Goal: Complete application form: Complete application form

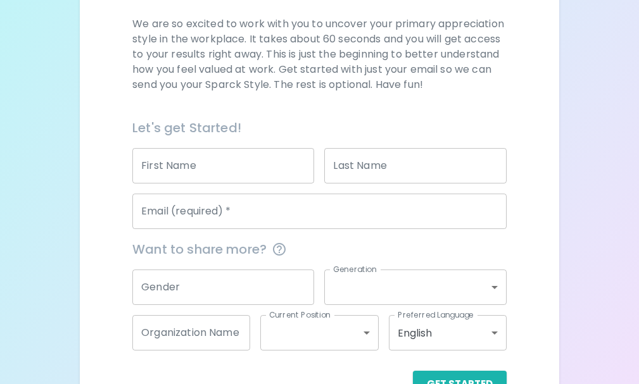
scroll to position [190, 0]
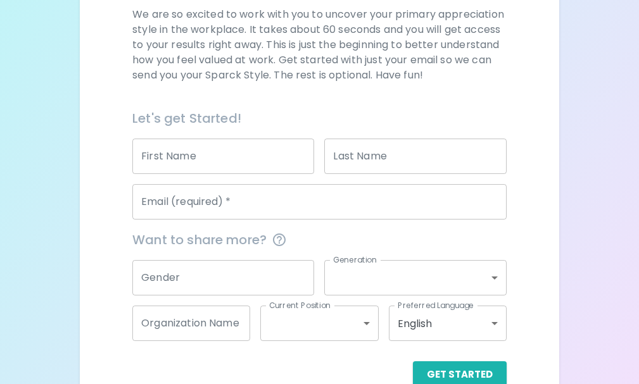
click at [245, 154] on input "First Name" at bounding box center [223, 156] width 182 height 35
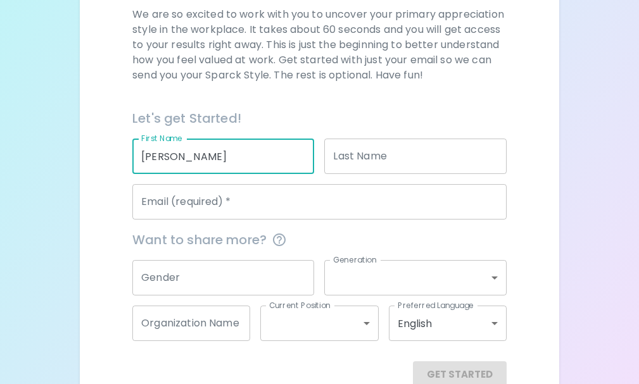
type input "[PERSON_NAME]"
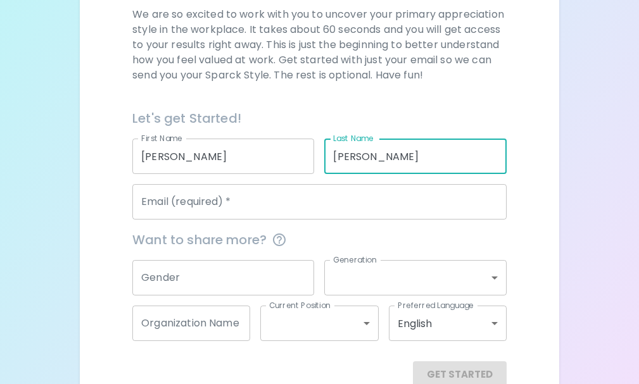
type input "[PERSON_NAME]"
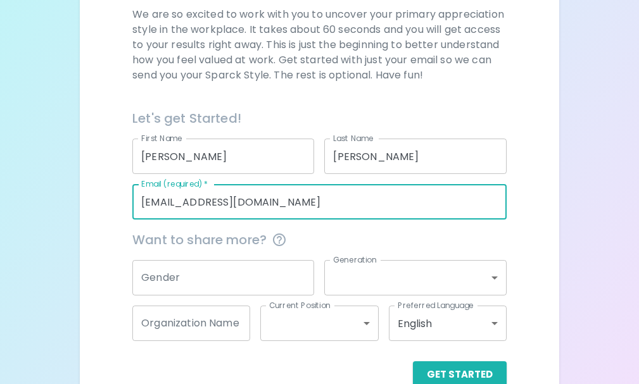
type input "[EMAIL_ADDRESS][DOMAIN_NAME]"
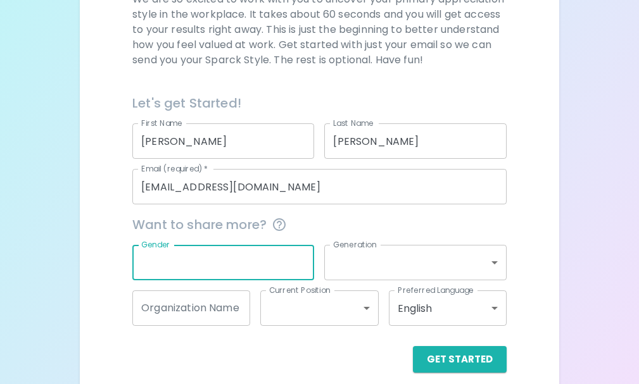
scroll to position [219, 0]
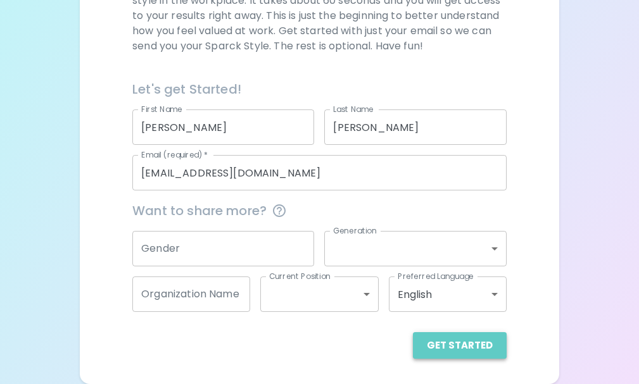
click at [475, 346] on button "Get Started" at bounding box center [460, 345] width 94 height 27
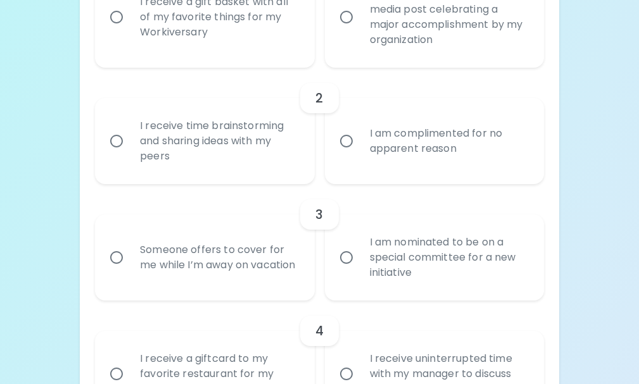
scroll to position [282, 0]
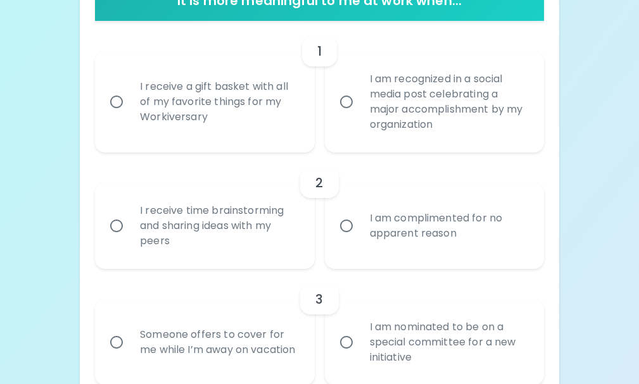
click at [240, 129] on div "I receive a gift basket with all of my favorite things for my Workiversary" at bounding box center [218, 102] width 177 height 76
click at [130, 115] on input "I receive a gift basket with all of my favorite things for my Workiversary" at bounding box center [116, 102] width 27 height 27
radio input "true"
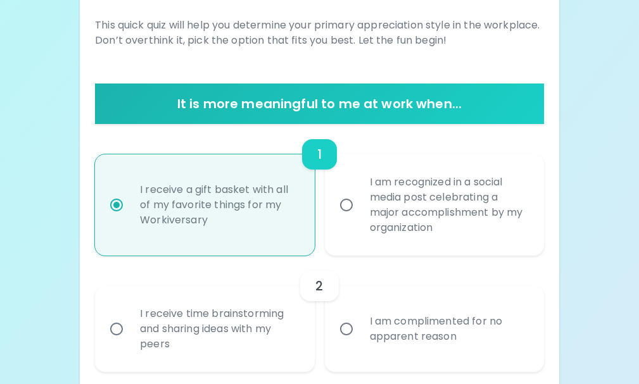
scroll to position [130, 0]
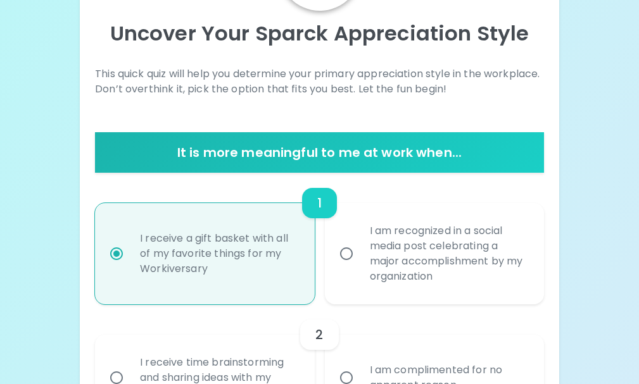
click at [454, 285] on div "I am recognized in a social media post celebrating a major accomplishment by my…" at bounding box center [448, 253] width 177 height 91
click at [360, 267] on input "I am recognized in a social media post celebrating a major accomplishment by my…" at bounding box center [346, 254] width 27 height 27
radio input "true"
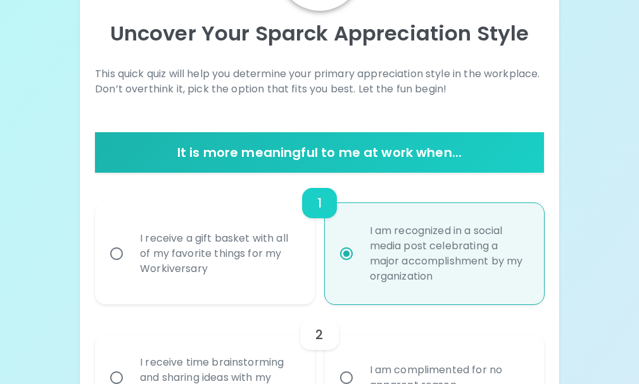
click at [288, 259] on div "I receive a gift basket with all of my favorite things for my Workiversary" at bounding box center [218, 254] width 177 height 76
click at [130, 259] on input "I receive a gift basket with all of my favorite things for my Workiversary" at bounding box center [116, 254] width 27 height 27
radio input "true"
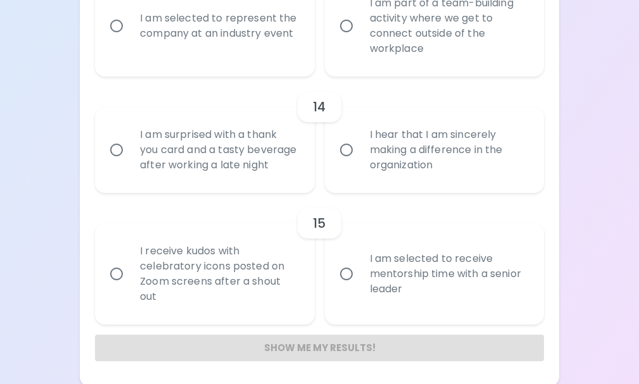
scroll to position [1790, 0]
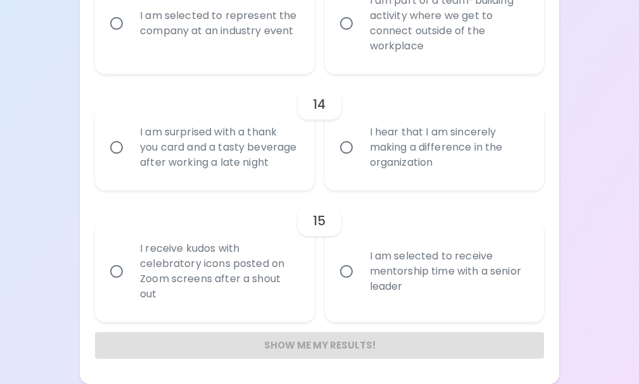
click at [244, 263] on div "I receive kudos with celebratory icons posted on Zoom screens after a shout out" at bounding box center [218, 271] width 177 height 91
click at [130, 263] on input "I receive kudos with celebratory icons posted on Zoom screens after a shout out" at bounding box center [116, 271] width 27 height 27
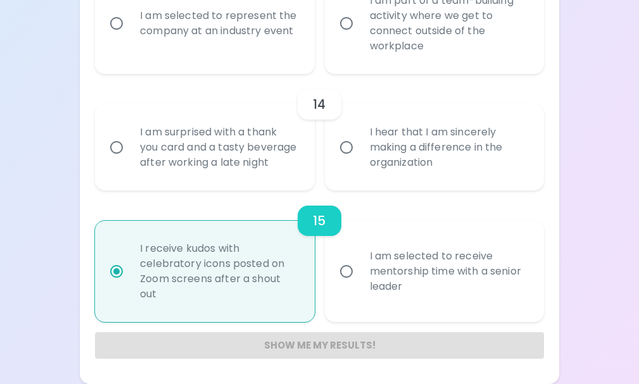
radio input "true"
click at [243, 262] on div "I receive kudos with celebratory icons posted on Zoom screens after a shout out" at bounding box center [218, 271] width 177 height 91
click at [130, 262] on input "I receive kudos with celebratory icons posted on Zoom screens after a shout out" at bounding box center [116, 271] width 27 height 27
click at [202, 266] on div "I receive kudos with celebratory icons posted on Zoom screens after a shout out" at bounding box center [218, 271] width 177 height 91
click at [130, 266] on input "I receive kudos with celebratory icons posted on Zoom screens after a shout out" at bounding box center [116, 271] width 27 height 27
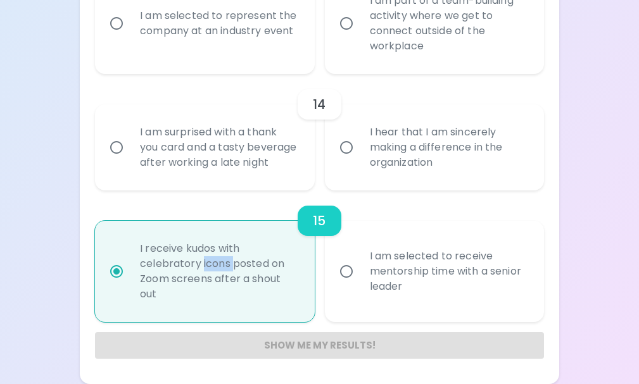
click at [202, 266] on div "I receive kudos with celebratory icons posted on Zoom screens after a shout out" at bounding box center [218, 271] width 177 height 91
click at [130, 266] on input "I receive kudos with celebratory icons posted on Zoom screens after a shout out" at bounding box center [116, 271] width 27 height 27
click at [476, 289] on div "I am selected to receive mentorship time with a senior leader" at bounding box center [448, 272] width 177 height 76
click at [360, 285] on input "I am selected to receive mentorship time with a senior leader" at bounding box center [346, 271] width 27 height 27
radio input "true"
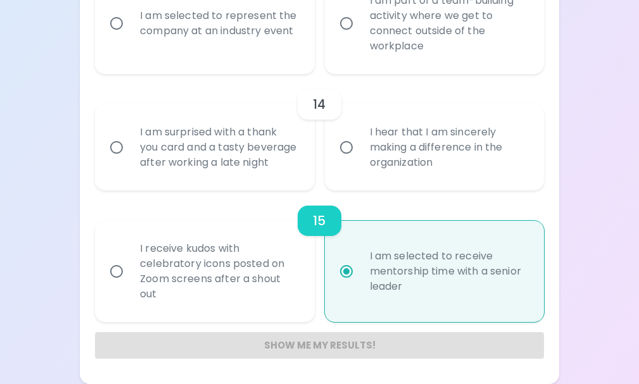
radio input "true"
click at [246, 264] on div "I receive kudos with celebratory icons posted on Zoom screens after a shout out" at bounding box center [218, 271] width 177 height 91
click at [130, 264] on input "I receive kudos with celebratory icons posted on Zoom screens after a shout out" at bounding box center [116, 271] width 27 height 27
radio input "true"
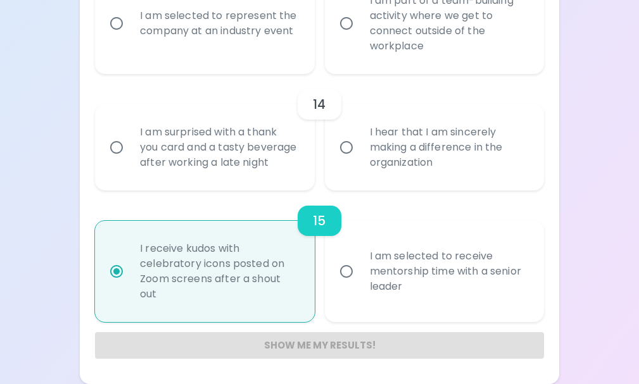
radio input "true"
click at [351, 259] on input "I am selected to receive mentorship time with a senior leader" at bounding box center [346, 271] width 27 height 27
radio input "true"
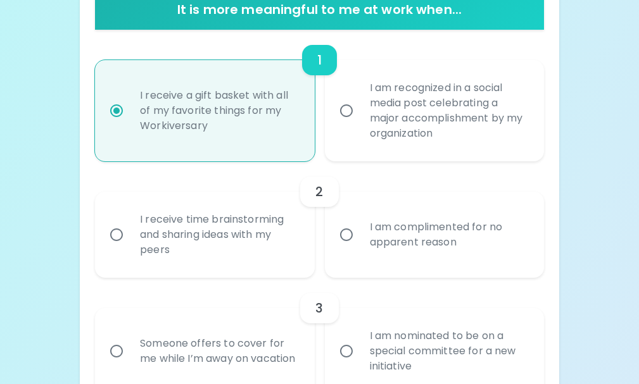
scroll to position [333, 0]
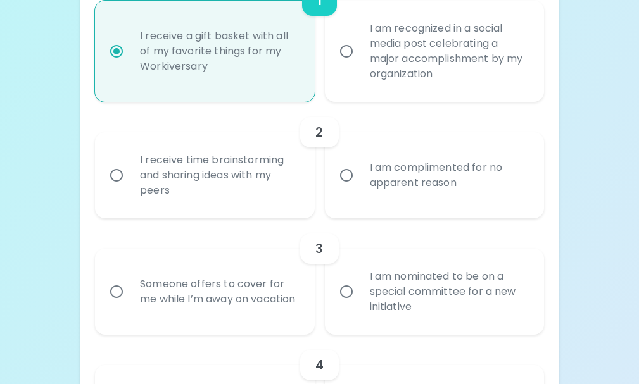
radio input "true"
click at [251, 210] on div "I receive time brainstorming and sharing ideas with my peers" at bounding box center [218, 175] width 177 height 76
click at [130, 189] on input "I receive time brainstorming and sharing ideas with my peers" at bounding box center [116, 175] width 27 height 27
radio input "false"
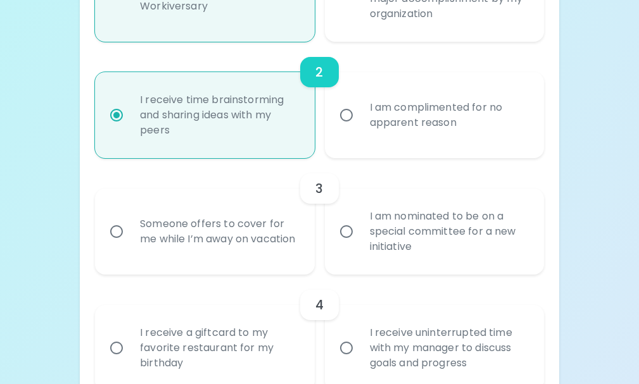
scroll to position [434, 0]
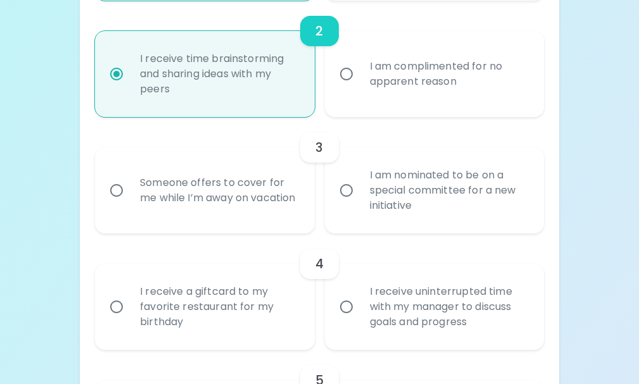
radio input "true"
click at [396, 225] on div "I am nominated to be on a special committee for a new initiative" at bounding box center [448, 191] width 177 height 76
click at [360, 204] on input "I am nominated to be on a special committee for a new initiative" at bounding box center [346, 190] width 27 height 27
radio input "false"
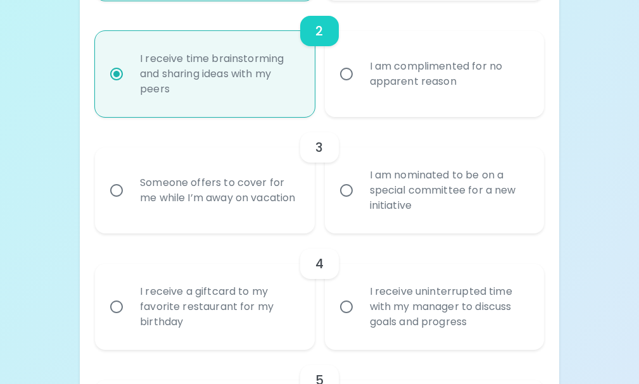
radio input "true"
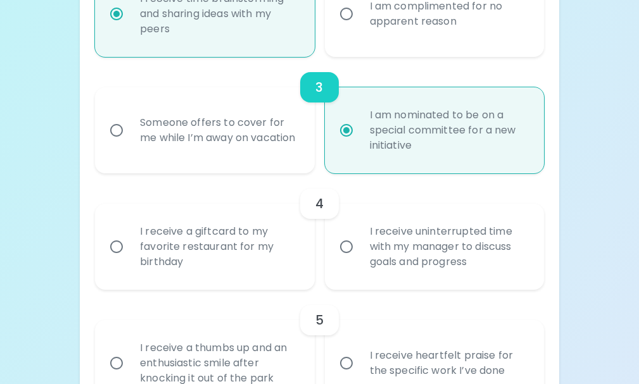
scroll to position [536, 0]
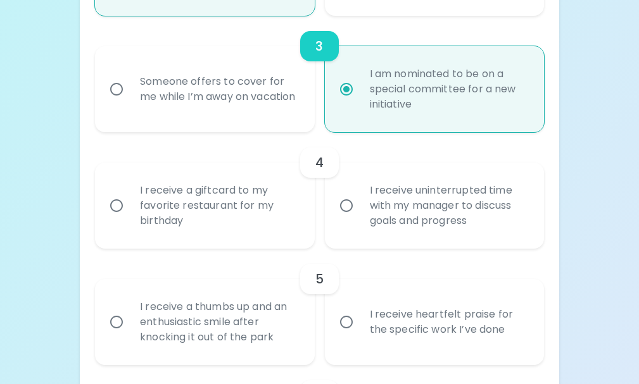
radio input "true"
click at [273, 217] on div "I receive a giftcard to my favorite restaurant for my birthday" at bounding box center [218, 206] width 177 height 76
click at [130, 217] on input "I receive a giftcard to my favorite restaurant for my birthday" at bounding box center [116, 206] width 27 height 27
radio input "false"
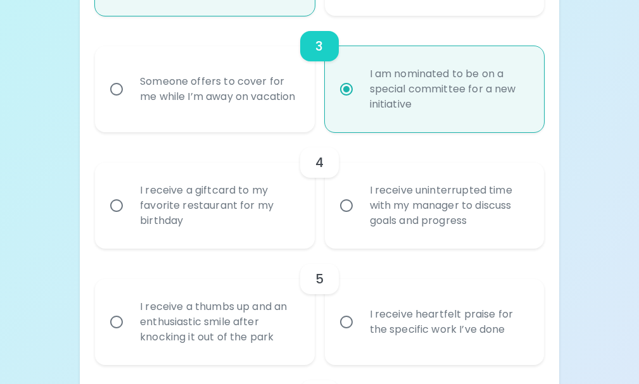
radio input "false"
radio input "true"
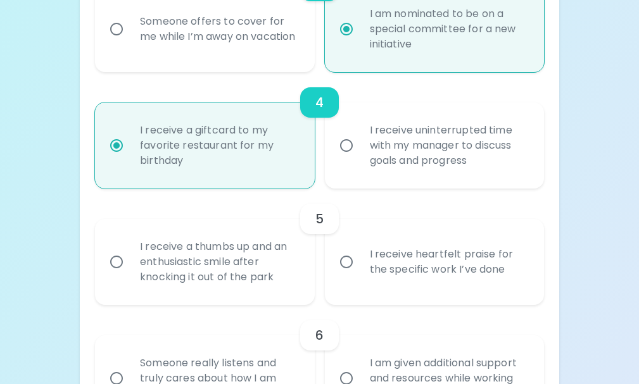
scroll to position [637, 0]
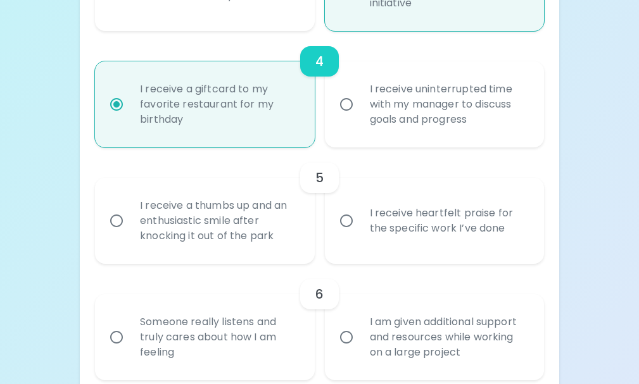
radio input "true"
click at [386, 219] on div "I receive heartfelt praise for the specific work I’ve done" at bounding box center [448, 221] width 177 height 61
click at [360, 219] on input "I receive heartfelt praise for the specific work I’ve done" at bounding box center [346, 221] width 27 height 27
radio input "false"
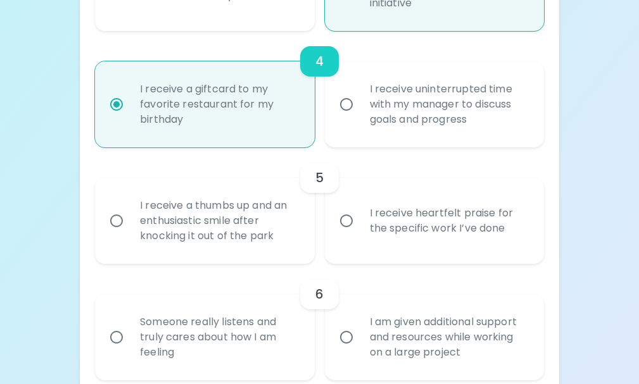
radio input "false"
radio input "true"
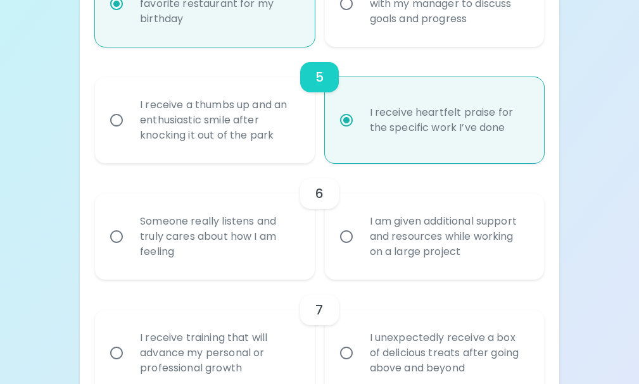
scroll to position [738, 0]
radio input "true"
click at [372, 229] on div "I am given additional support and resources while working on a large project" at bounding box center [448, 236] width 177 height 76
click at [360, 229] on input "I am given additional support and resources while working on a large project" at bounding box center [346, 236] width 27 height 27
radio input "false"
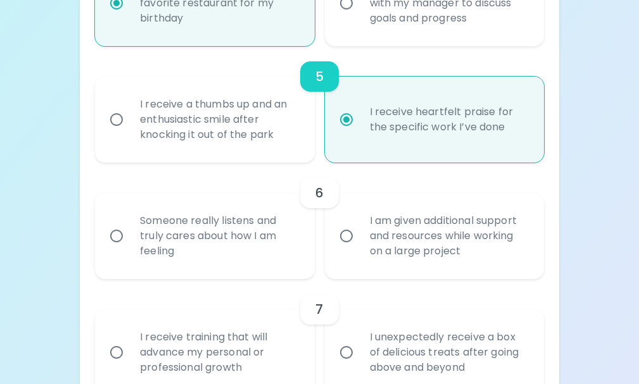
radio input "false"
radio input "true"
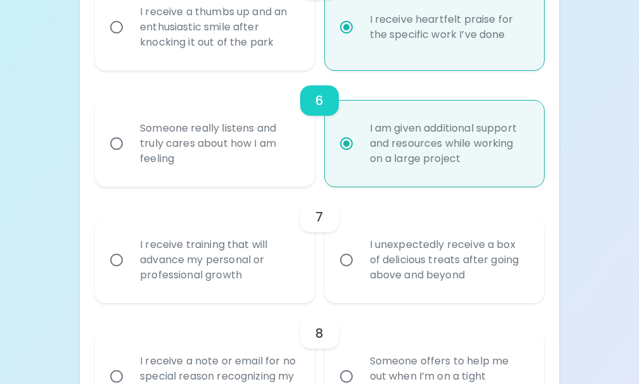
scroll to position [840, 0]
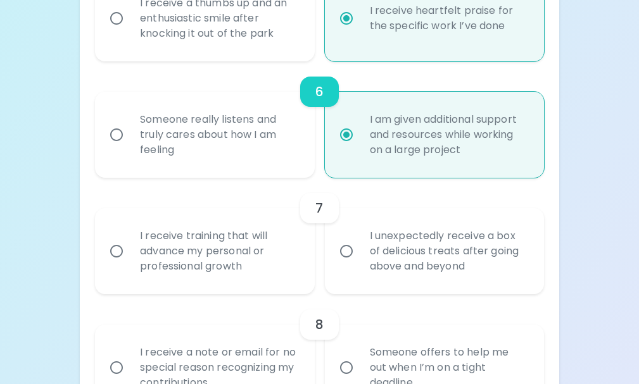
radio input "true"
click at [358, 230] on label "I unexpectedly receive a box of delicious treats after going above and beyond" at bounding box center [427, 251] width 219 height 86
click at [358, 238] on input "I unexpectedly receive a box of delicious treats after going above and beyond" at bounding box center [346, 251] width 27 height 27
radio input "false"
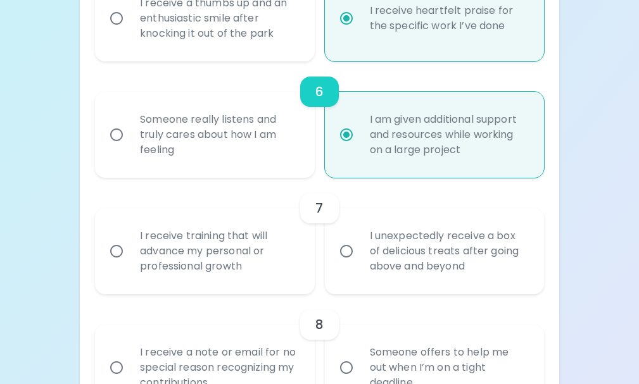
radio input "false"
radio input "true"
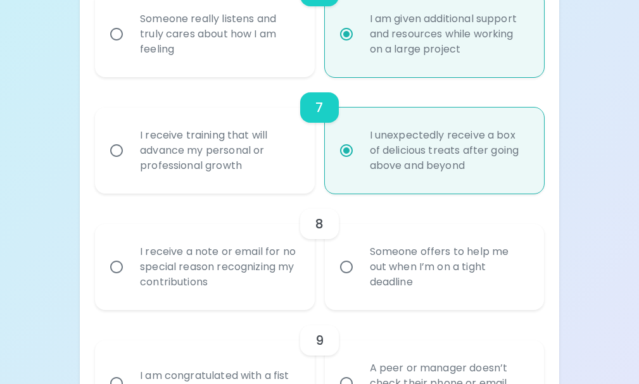
scroll to position [941, 0]
radio input "true"
click at [219, 150] on div "I receive training that will advance my personal or professional growth" at bounding box center [218, 150] width 177 height 76
click at [130, 150] on input "I receive training that will advance my personal or professional growth" at bounding box center [116, 150] width 27 height 27
radio input "false"
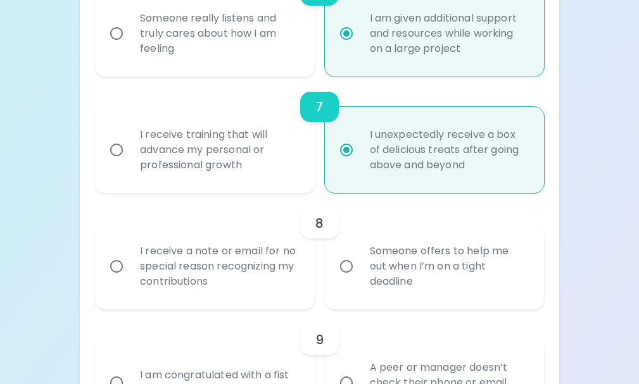
radio input "false"
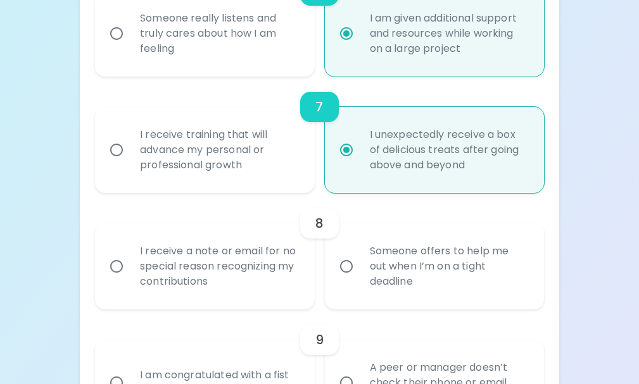
radio input "false"
radio input "true"
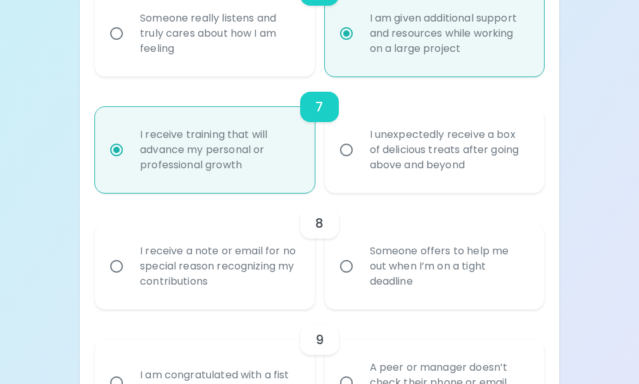
radio input "true"
click at [206, 238] on div "8" at bounding box center [319, 223] width 449 height 30
click at [236, 274] on div "I receive a note or email for no special reason recognizing my contributions" at bounding box center [218, 267] width 177 height 76
click at [130, 274] on input "I receive a note or email for no special reason recognizing my contributions" at bounding box center [116, 266] width 27 height 27
radio input "false"
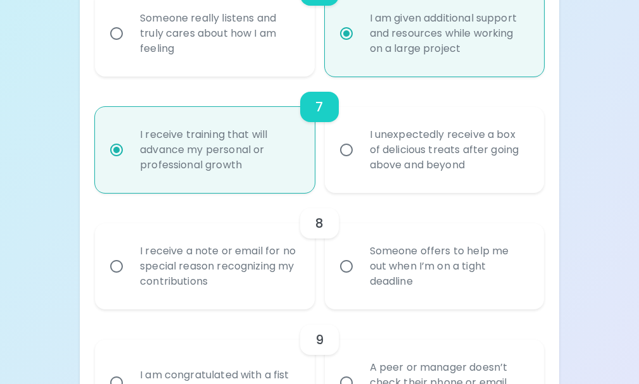
radio input "false"
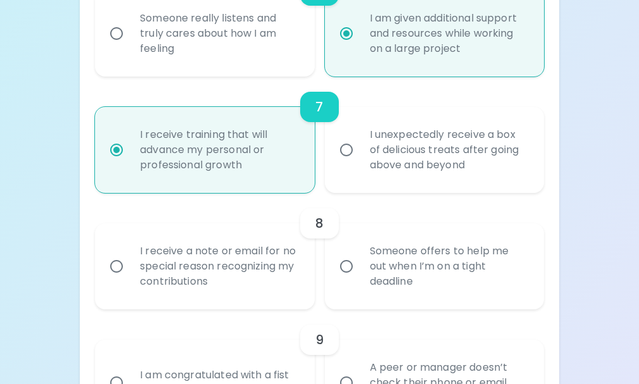
radio input "false"
radio input "true"
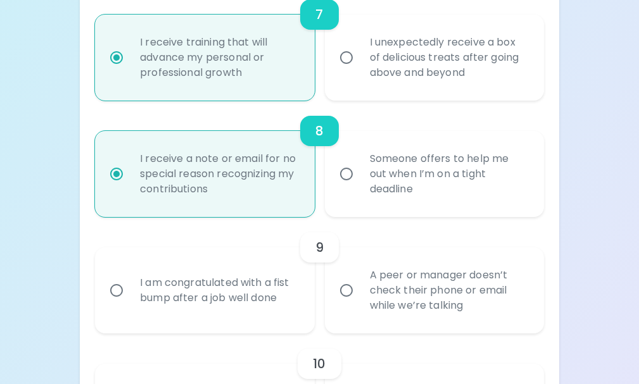
scroll to position [1215, 0]
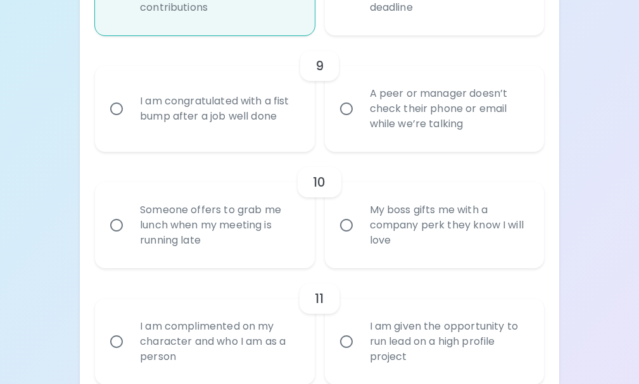
radio input "true"
click at [237, 103] on div "I am congratulated with a fist bump after a job well done" at bounding box center [218, 109] width 177 height 61
click at [130, 103] on input "I am congratulated with a fist bump after a job well done" at bounding box center [116, 109] width 27 height 27
radio input "false"
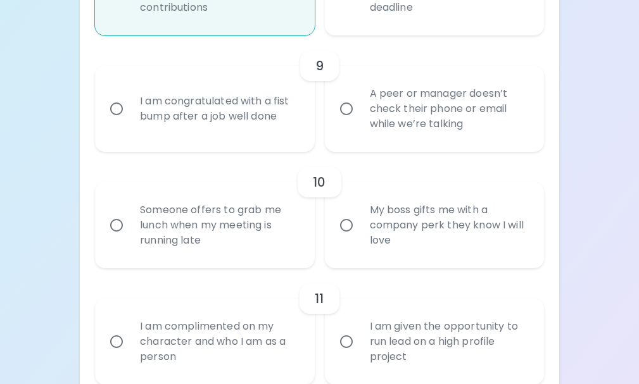
radio input "false"
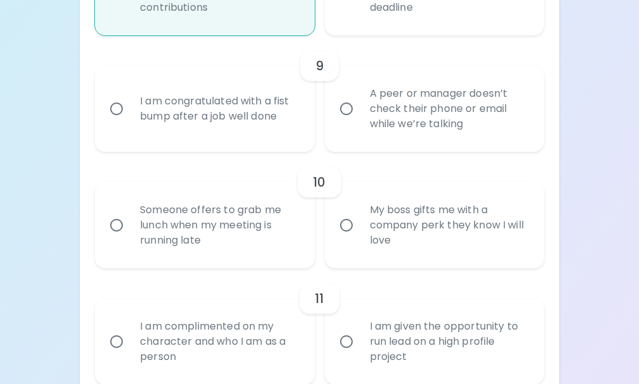
radio input "false"
radio input "true"
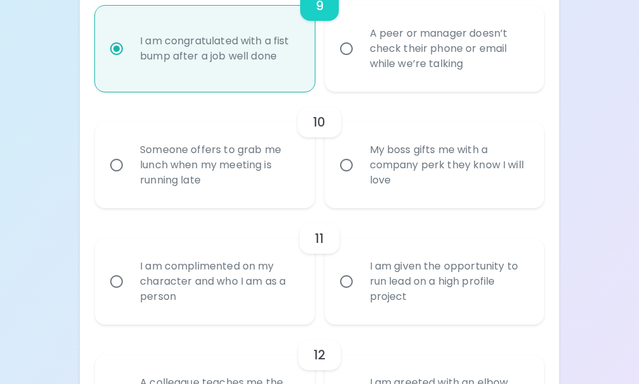
scroll to position [1317, 0]
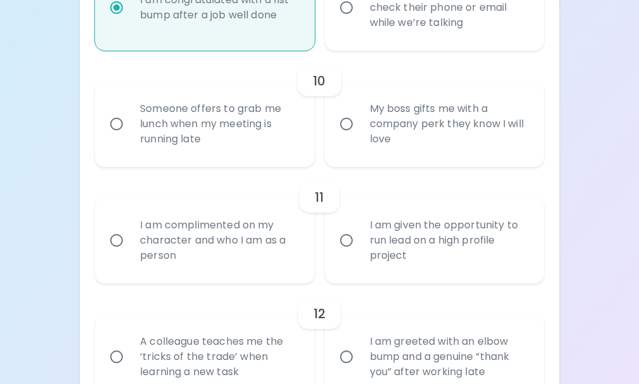
radio input "true"
click at [391, 134] on div "My boss gifts me with a company perk they know I will love" at bounding box center [448, 124] width 177 height 76
click at [360, 134] on input "My boss gifts me with a company perk they know I will love" at bounding box center [346, 124] width 27 height 27
radio input "false"
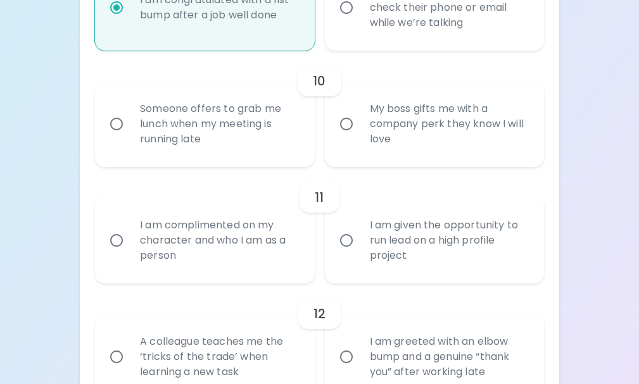
radio input "false"
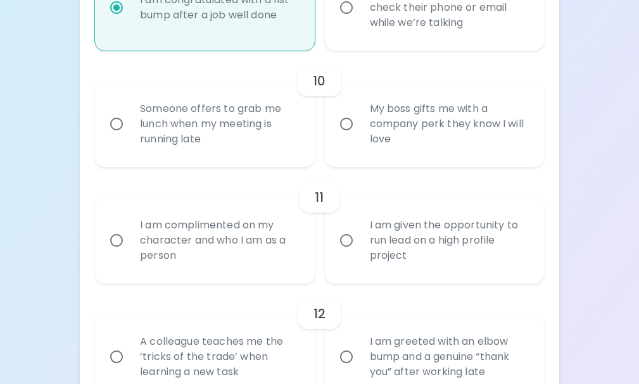
radio input "false"
radio input "true"
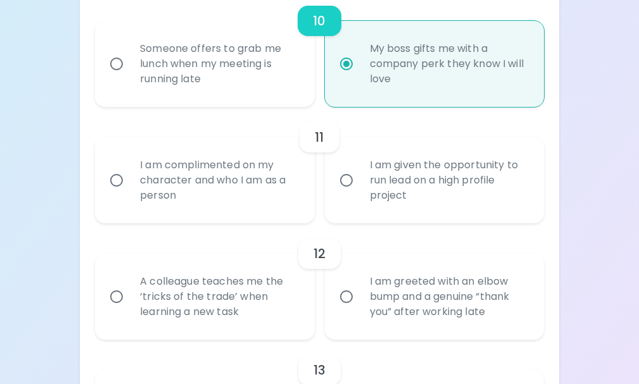
scroll to position [1418, 0]
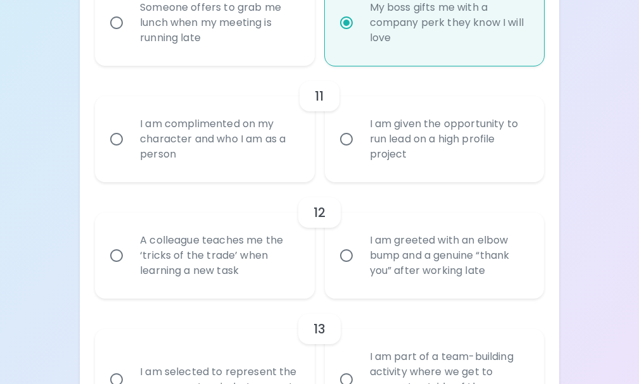
radio input "true"
click at [215, 151] on div "I am complimented on my character and who I am as a person" at bounding box center [218, 139] width 177 height 76
click at [130, 151] on input "I am complimented on my character and who I am as a person" at bounding box center [116, 139] width 27 height 27
radio input "false"
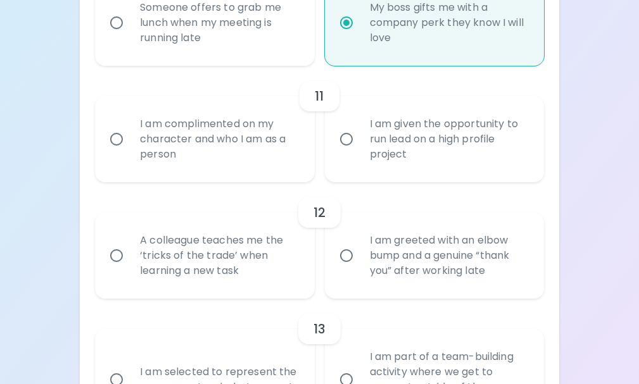
radio input "false"
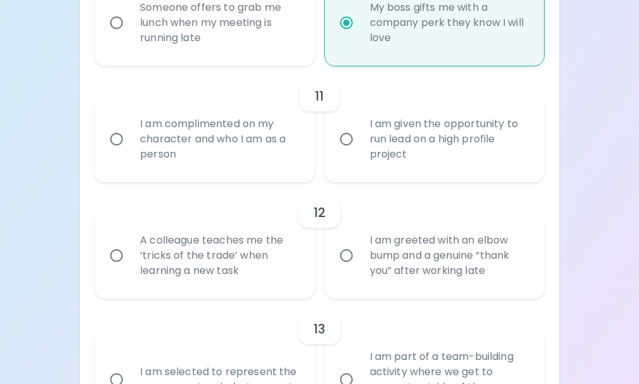
radio input "false"
radio input "true"
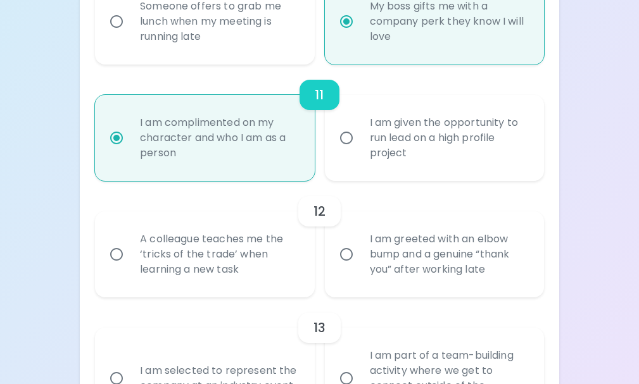
scroll to position [1519, 0]
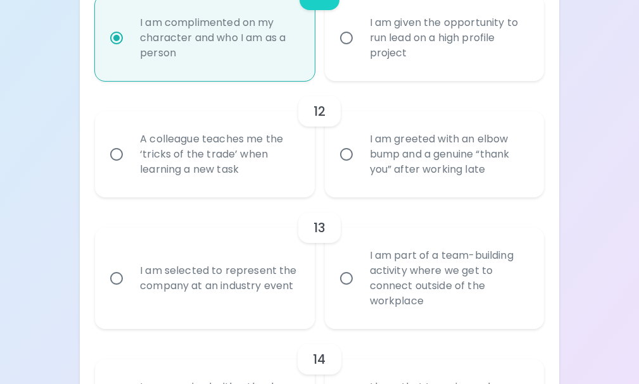
radio input "true"
click at [206, 136] on div "A colleague teaches me the ‘tricks of the trade’ when learning a new task" at bounding box center [218, 155] width 177 height 76
click at [130, 141] on input "A colleague teaches me the ‘tricks of the trade’ when learning a new task" at bounding box center [116, 154] width 27 height 27
radio input "false"
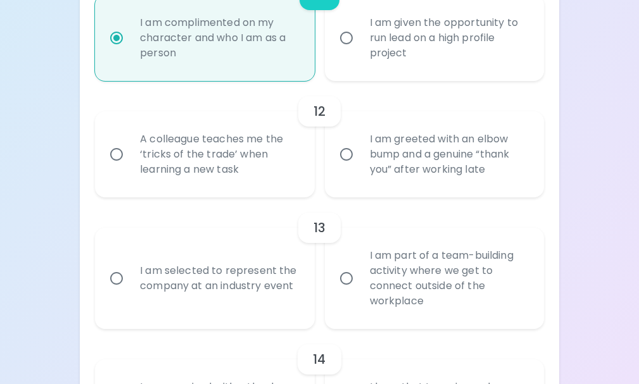
radio input "false"
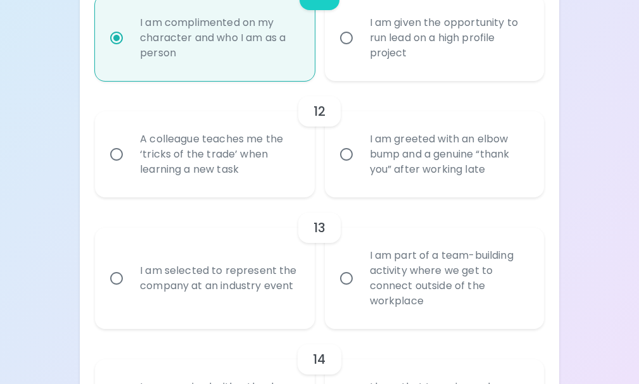
radio input "false"
radio input "true"
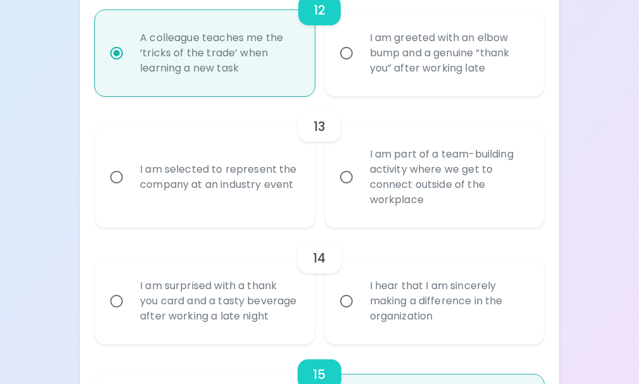
scroll to position [1684, 0]
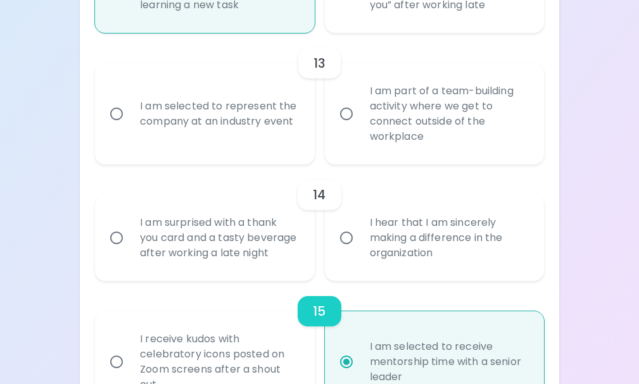
radio input "true"
click at [235, 215] on div "I am surprised with a thank you card and a tasty beverage after working a late …" at bounding box center [218, 238] width 177 height 76
click at [130, 225] on input "I am surprised with a thank you card and a tasty beverage after working a late …" at bounding box center [116, 238] width 27 height 27
radio input "false"
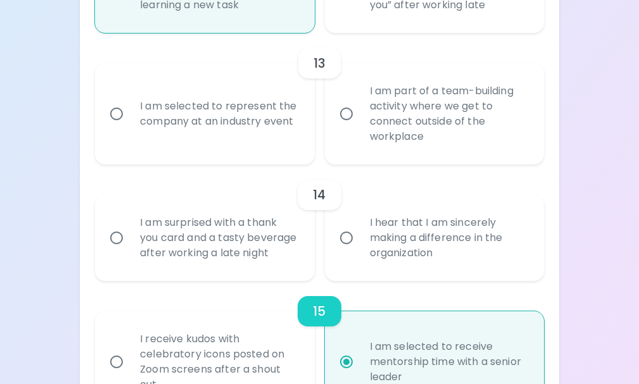
radio input "false"
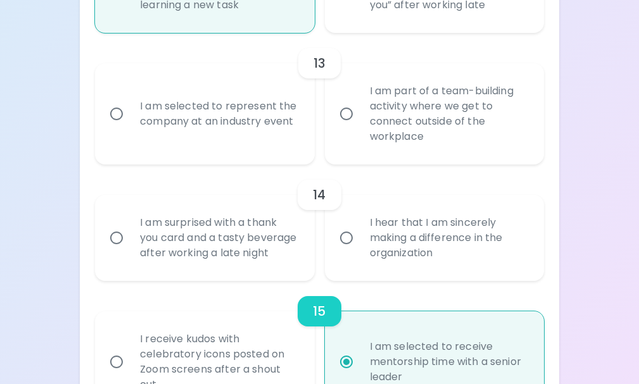
radio input "false"
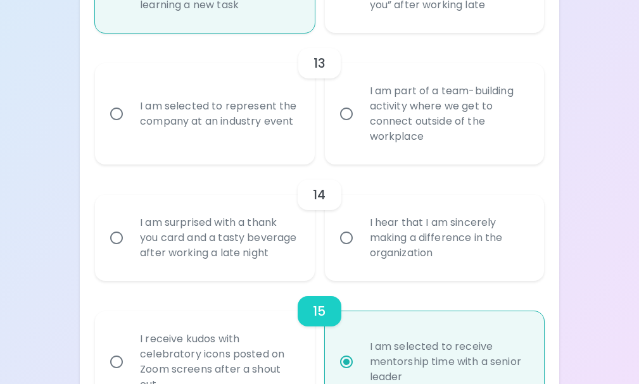
radio input "true"
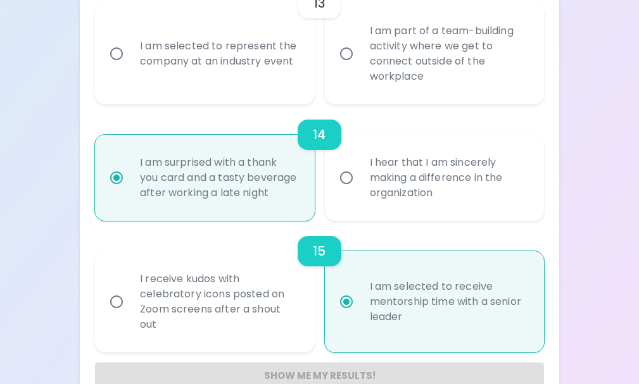
scroll to position [1722, 0]
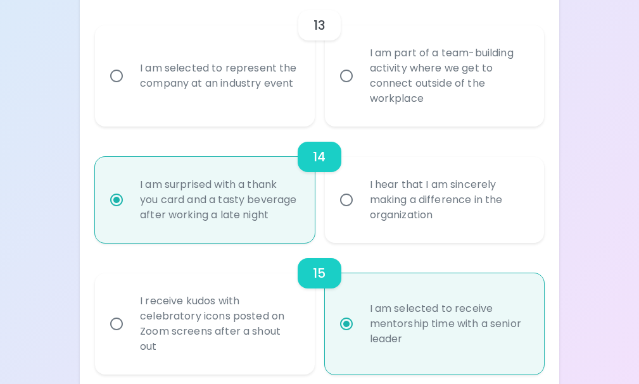
radio input "true"
click at [429, 77] on div "I am part of a team-building activity where we get to connect outside of the wo…" at bounding box center [448, 75] width 177 height 91
click at [360, 77] on input "I am part of a team-building activity where we get to connect outside of the wo…" at bounding box center [346, 76] width 27 height 27
radio input "false"
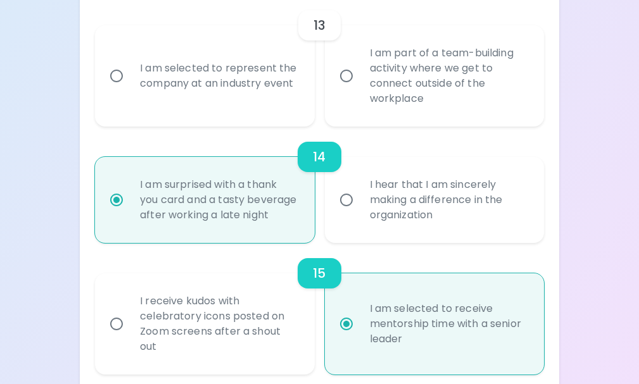
radio input "false"
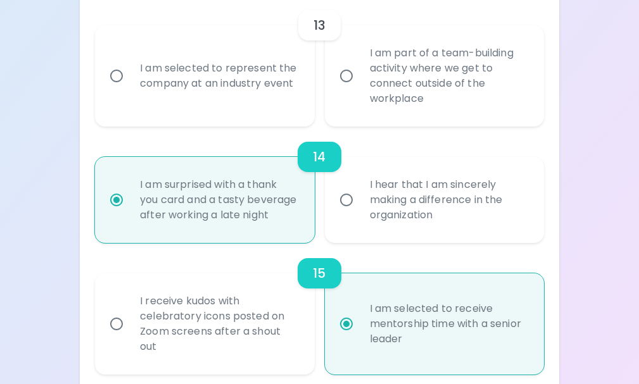
radio input "false"
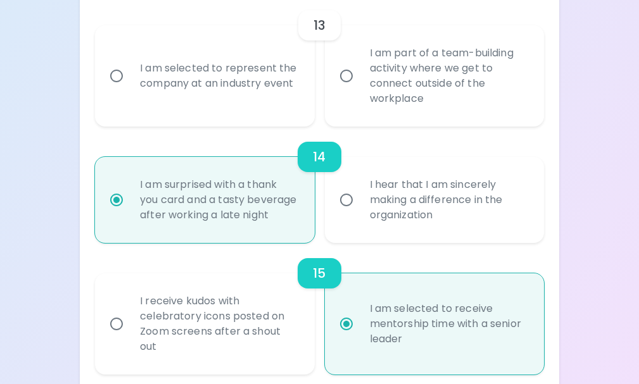
radio input "false"
radio input "true"
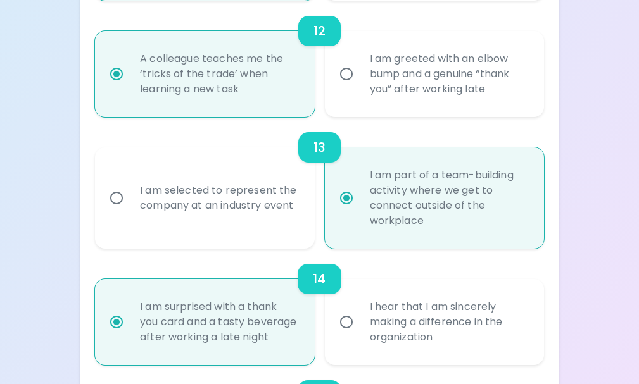
scroll to position [1790, 0]
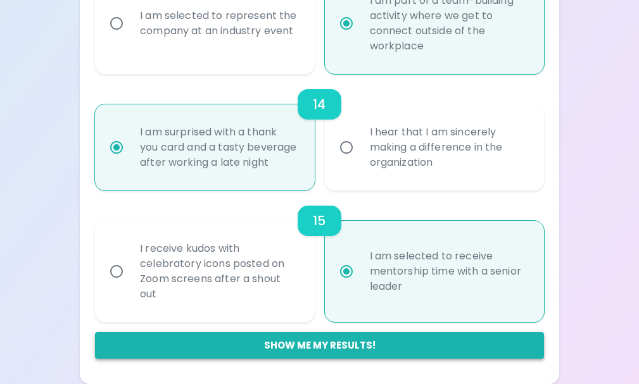
radio input "true"
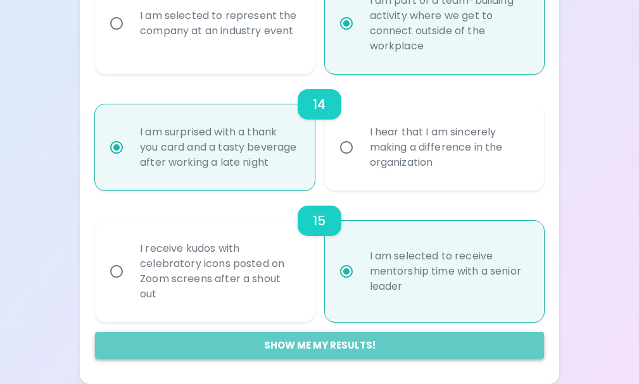
click at [353, 353] on button "Show me my results!" at bounding box center [319, 345] width 449 height 27
radio input "false"
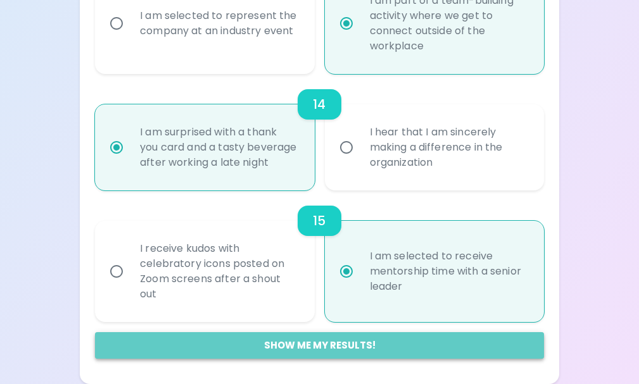
radio input "false"
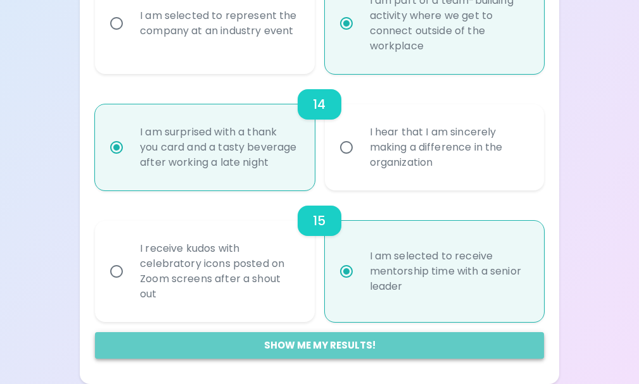
radio input "false"
radio input "true"
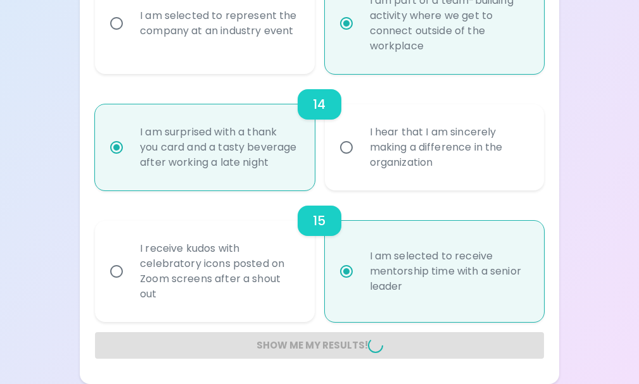
radio input "false"
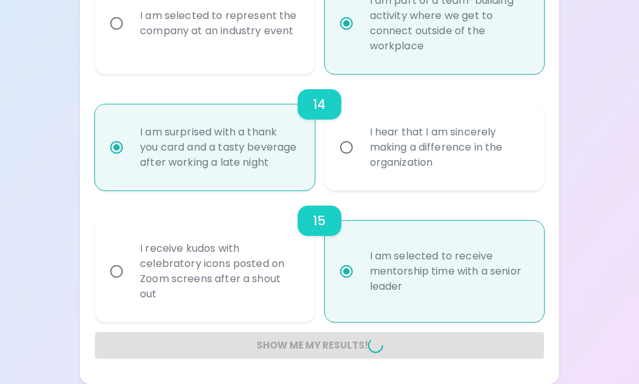
radio input "false"
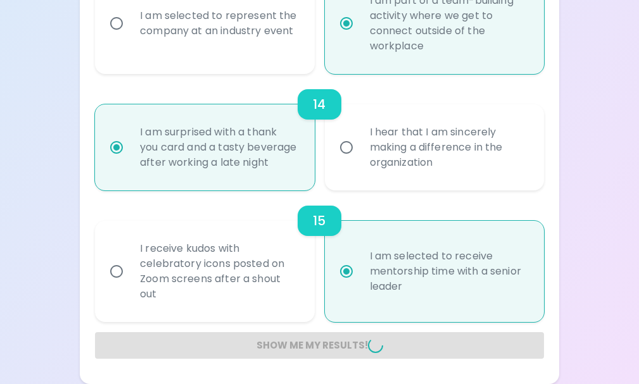
radio input "false"
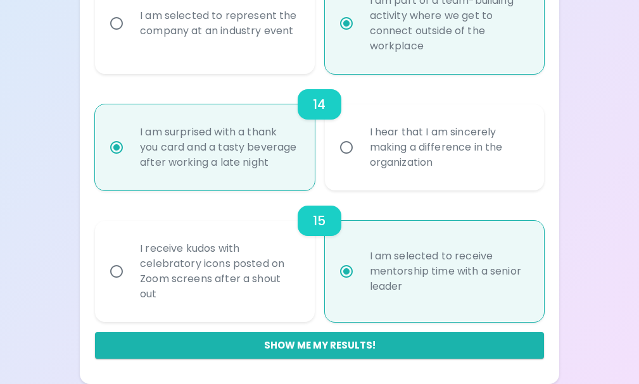
click at [376, 310] on label "I am selected to receive mentorship time with a senior leader" at bounding box center [427, 271] width 219 height 101
click at [360, 285] on input "I am selected to receive mentorship time with a senior leader" at bounding box center [346, 271] width 27 height 27
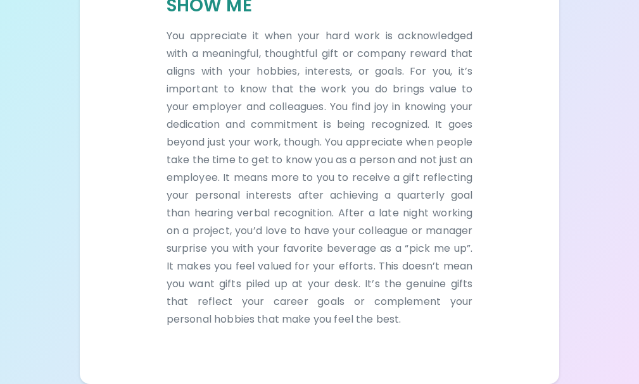
scroll to position [360, 0]
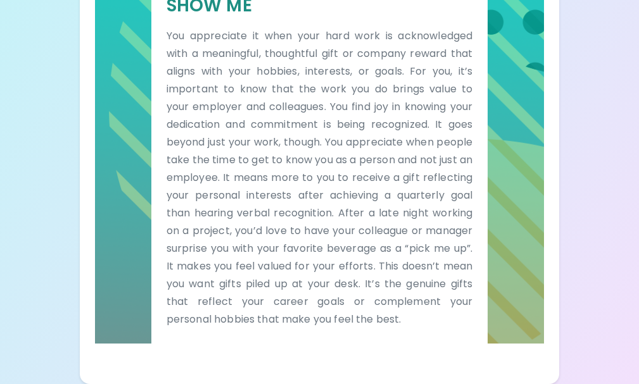
click at [282, 277] on p "You appreciate it when your hard work is acknowledged with a meaningful, though…" at bounding box center [320, 177] width 307 height 301
